Goal: Book appointment/travel/reservation

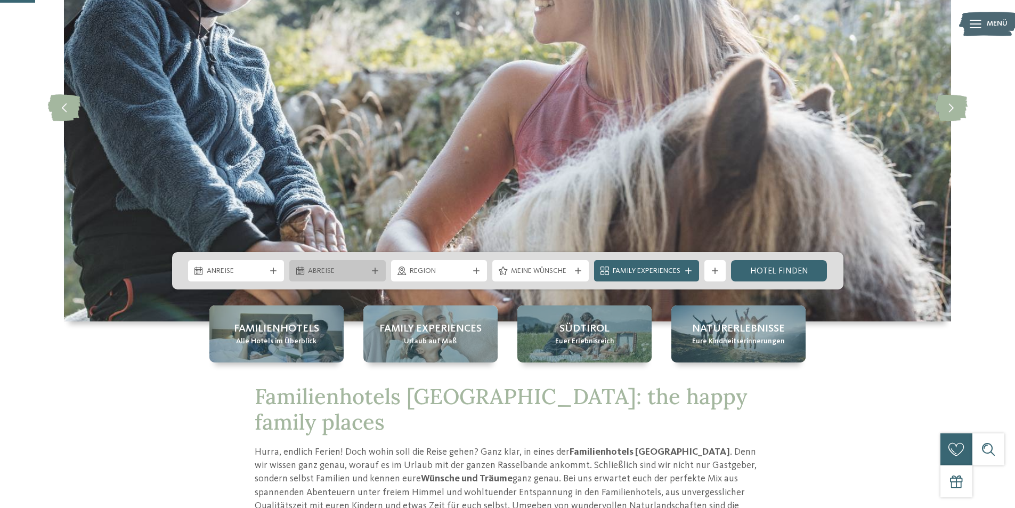
scroll to position [213, 0]
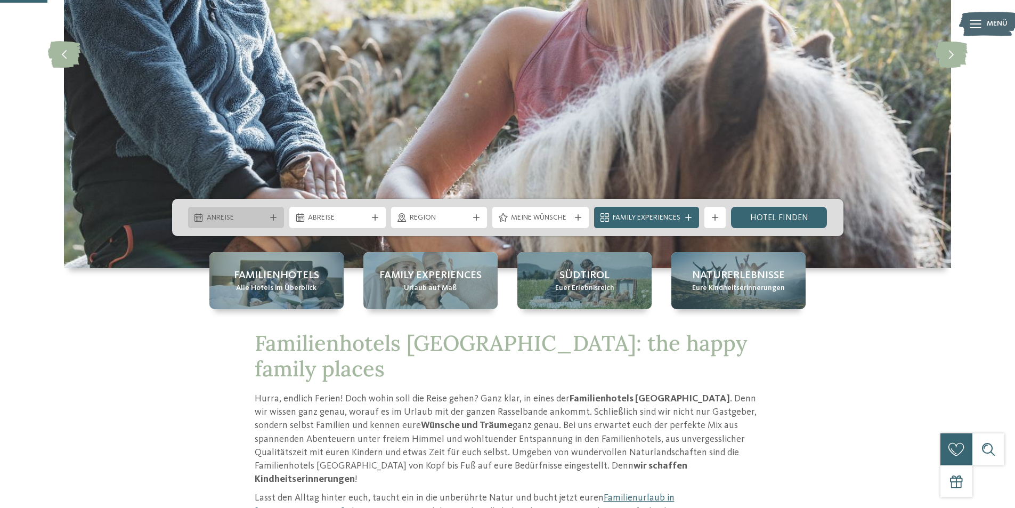
click at [275, 216] on icon at bounding box center [273, 217] width 6 height 6
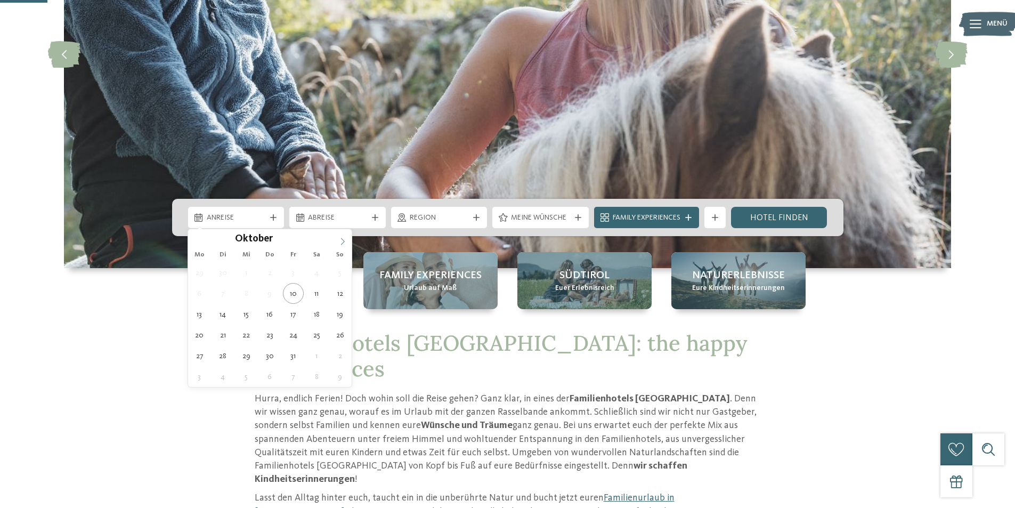
click at [340, 240] on icon at bounding box center [342, 241] width 7 height 7
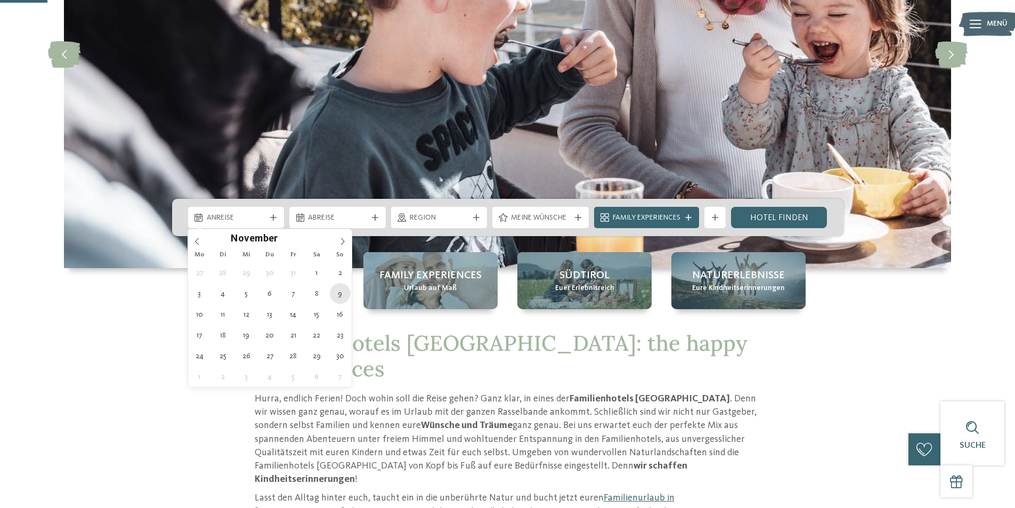
type div "[DATE]"
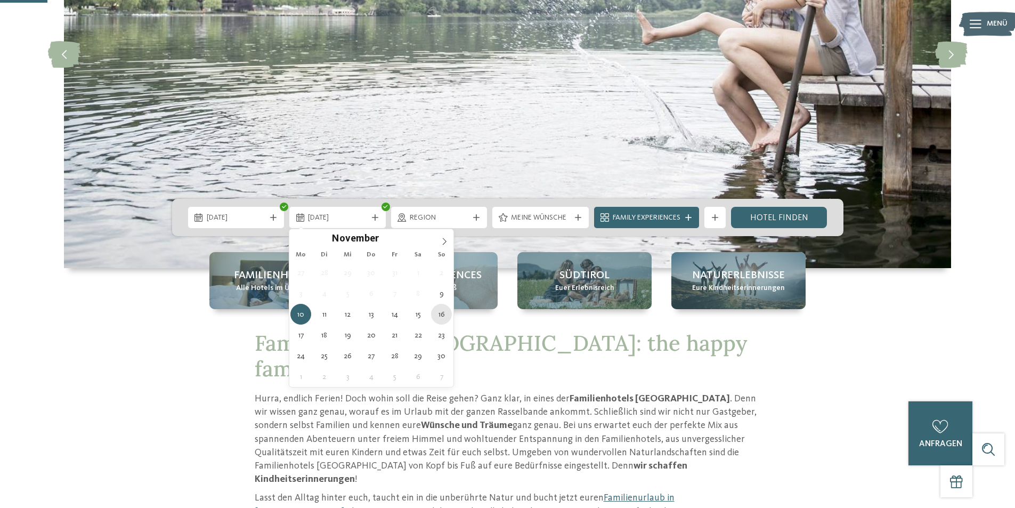
type div "[DATE]"
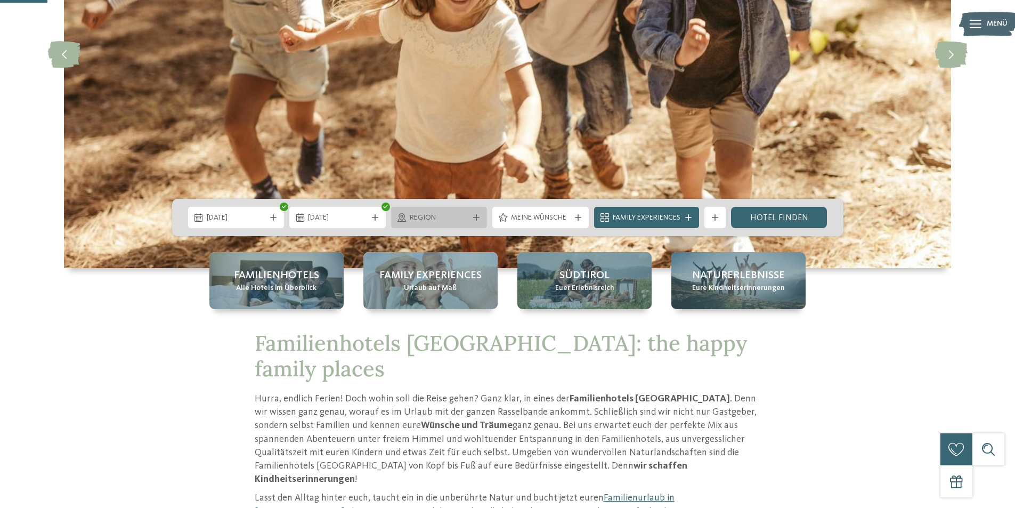
click at [455, 220] on span "Region" at bounding box center [439, 218] width 59 height 11
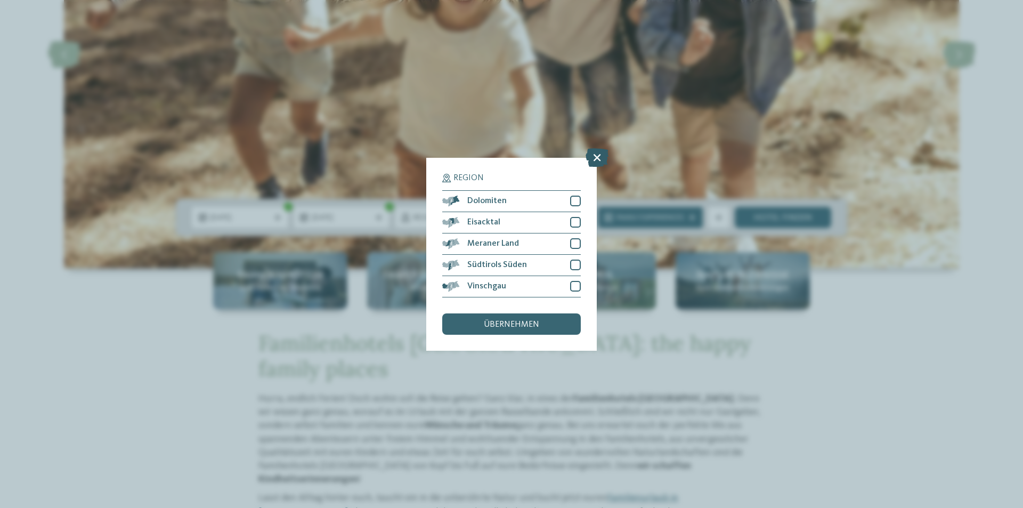
click at [598, 155] on icon at bounding box center [597, 157] width 23 height 19
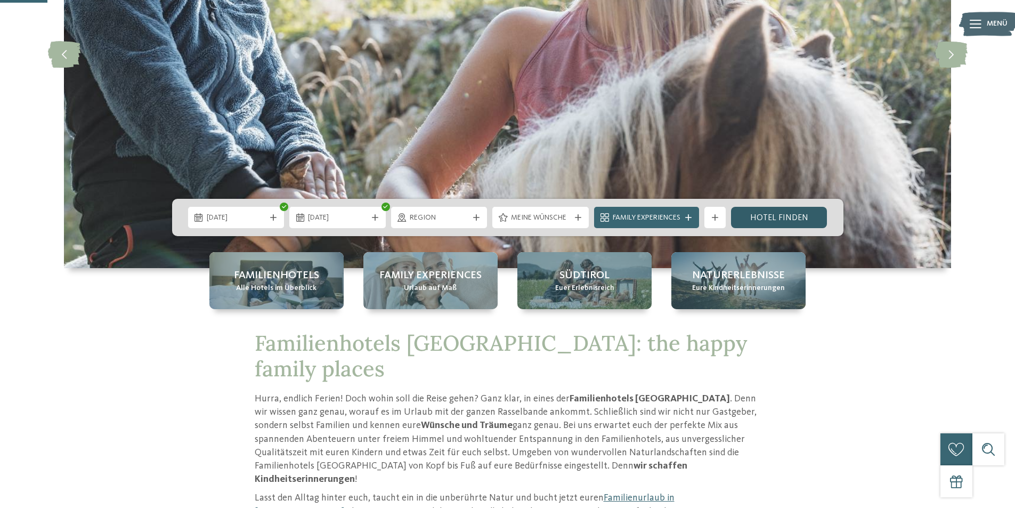
click at [763, 214] on link "Hotel finden" at bounding box center [779, 217] width 96 height 21
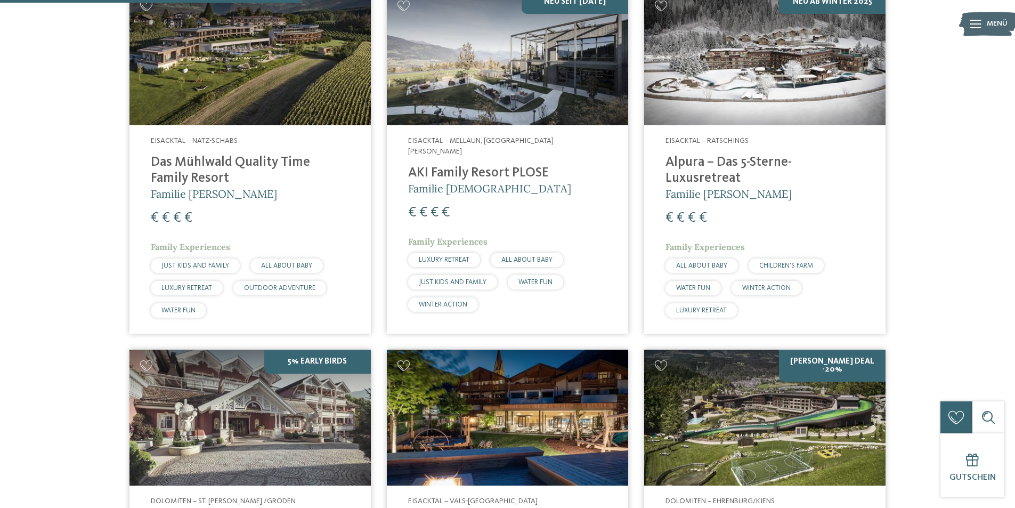
scroll to position [373, 0]
